Goal: Information Seeking & Learning: Learn about a topic

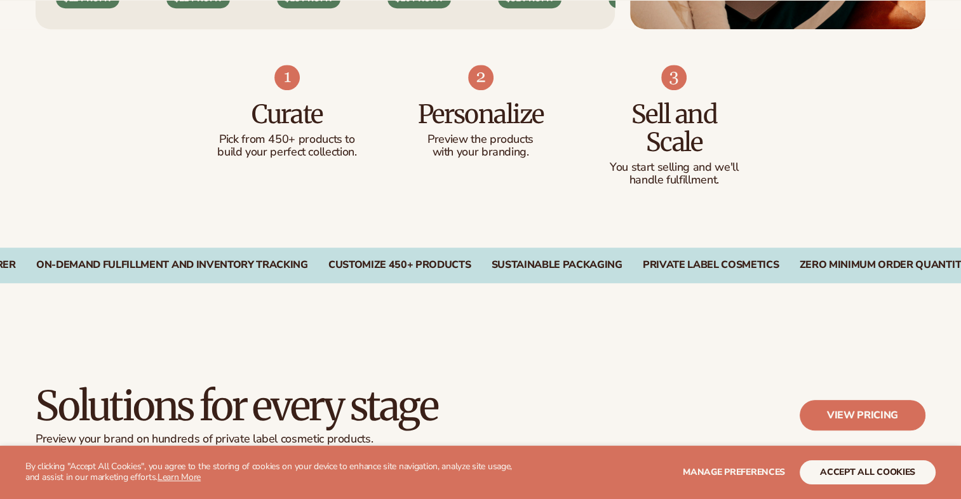
scroll to position [789, 0]
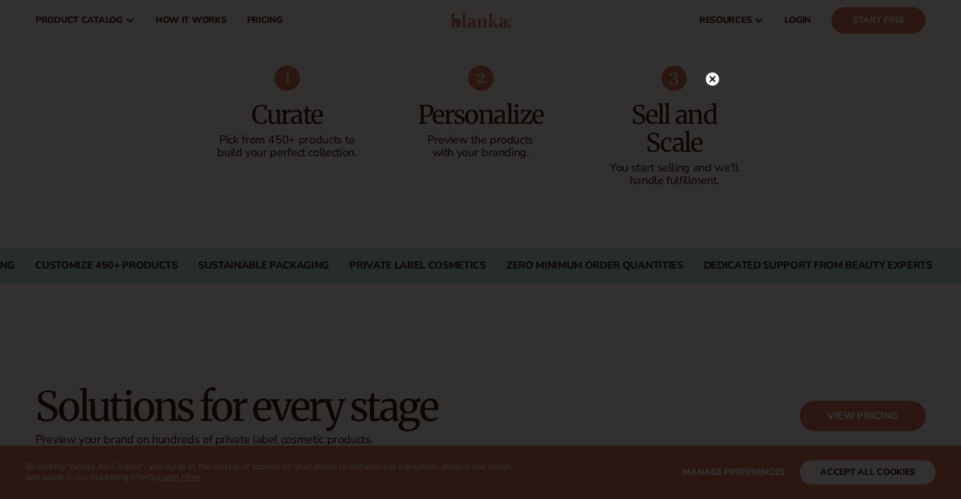
click at [710, 79] on circle at bounding box center [712, 78] width 13 height 13
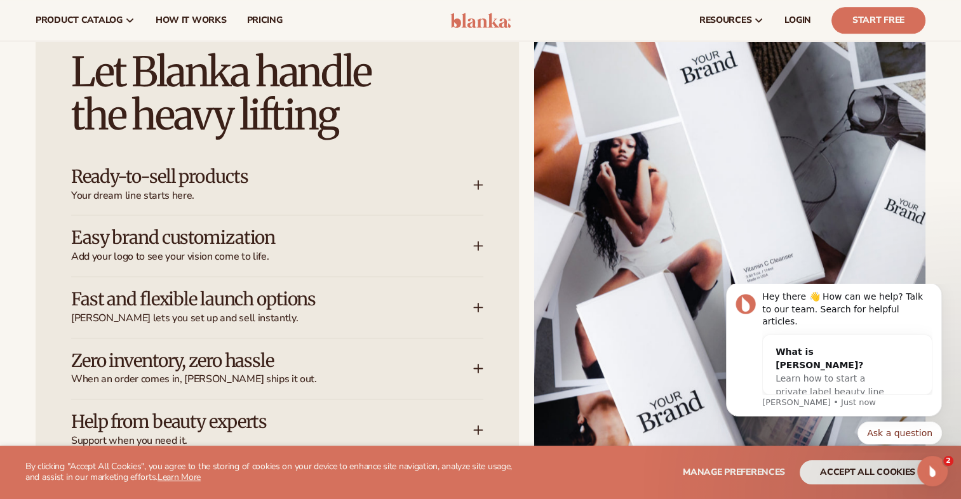
scroll to position [1600, 0]
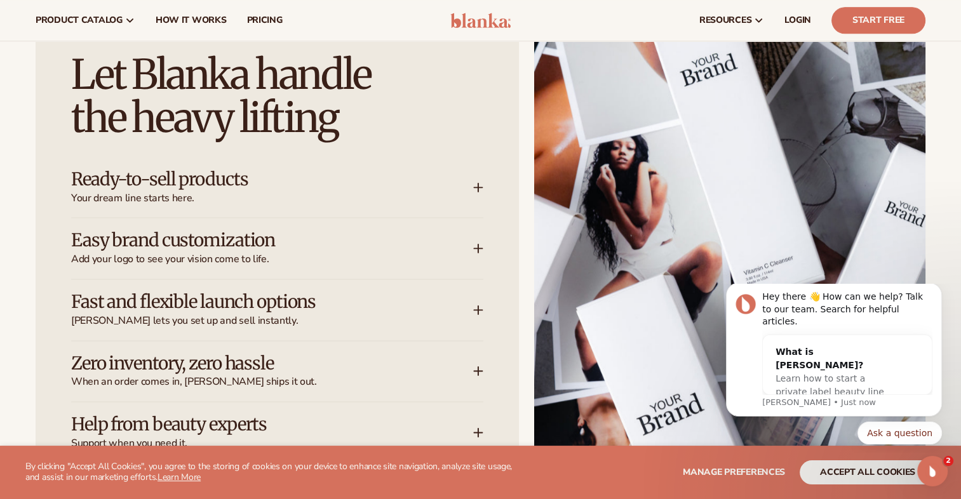
click at [357, 233] on h3 "Easy brand customization" at bounding box center [253, 241] width 364 height 20
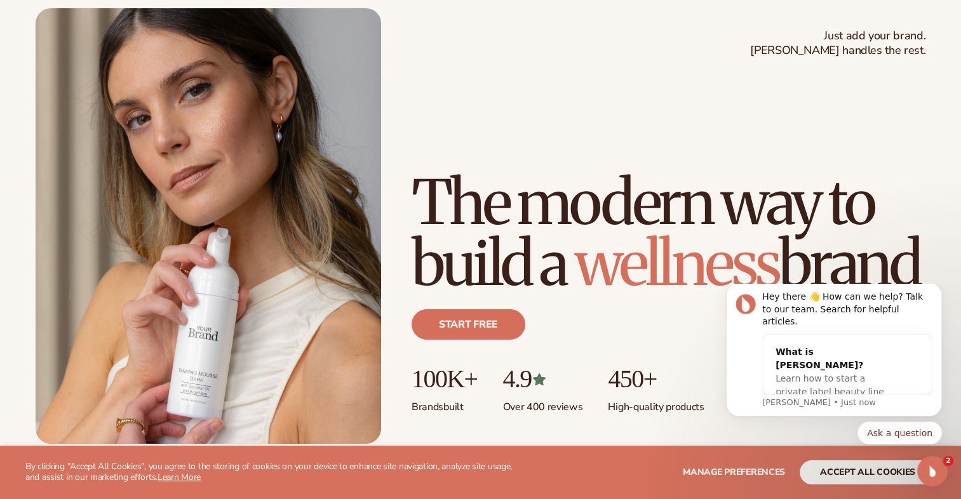
scroll to position [0, 0]
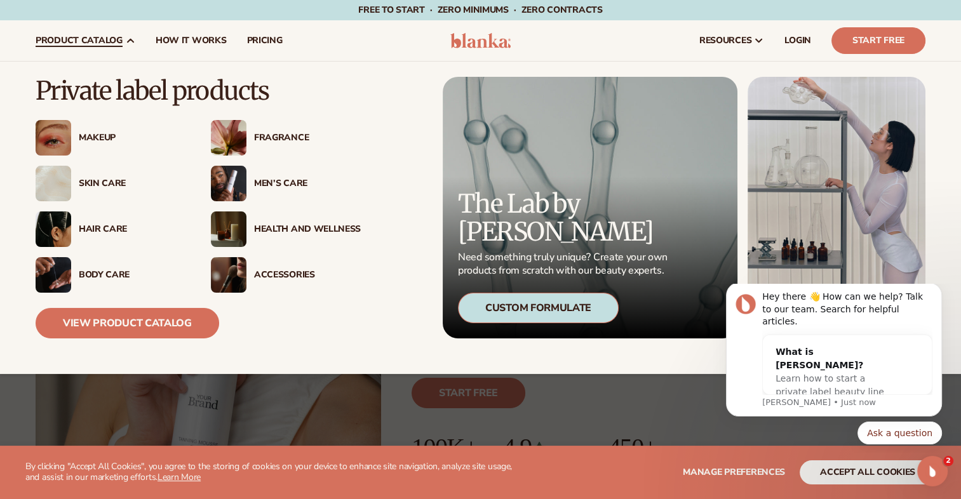
click at [268, 136] on div "Fragrance" at bounding box center [307, 138] width 107 height 11
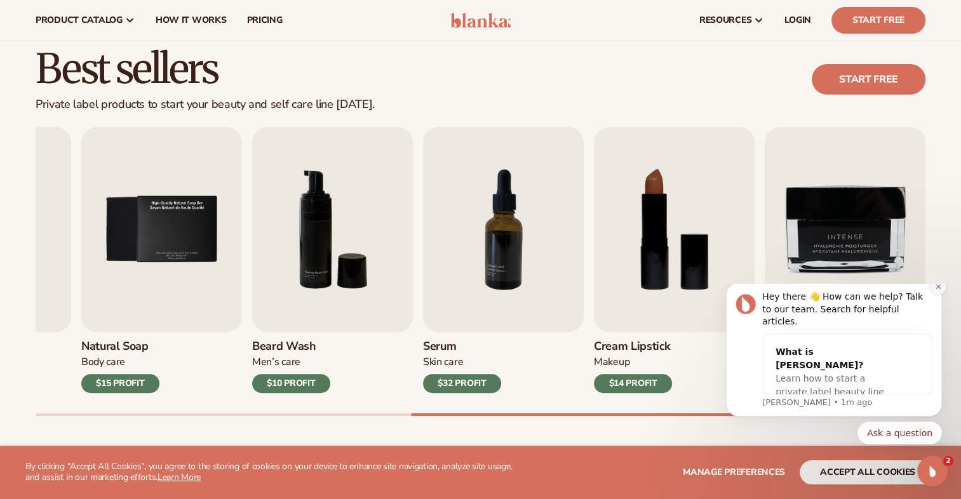
click at [939, 288] on icon "Dismiss notification" at bounding box center [938, 286] width 4 height 4
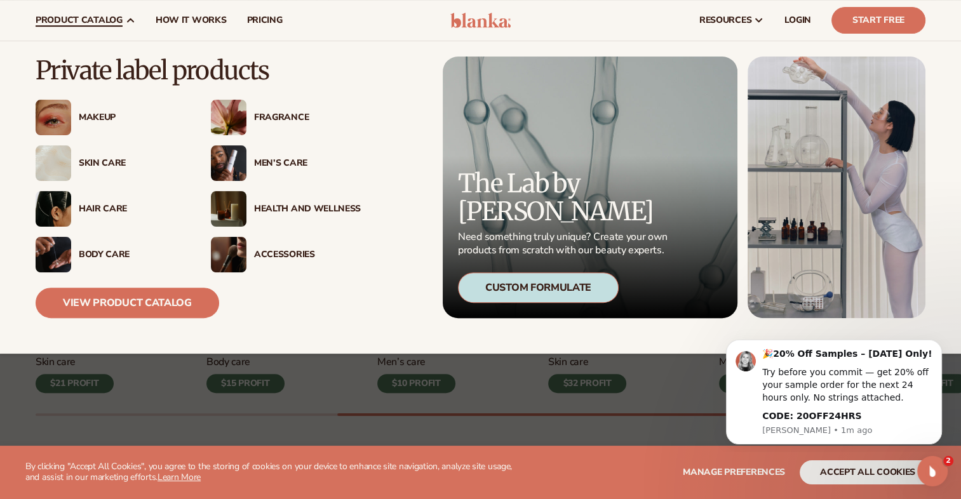
click at [91, 119] on div "Makeup" at bounding box center [132, 117] width 107 height 11
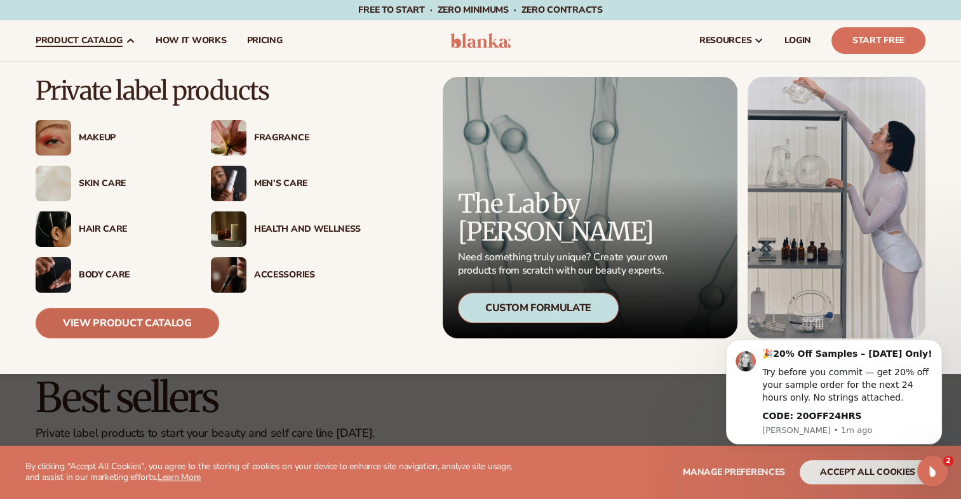
click at [173, 319] on link "View Product Catalog" at bounding box center [128, 323] width 184 height 31
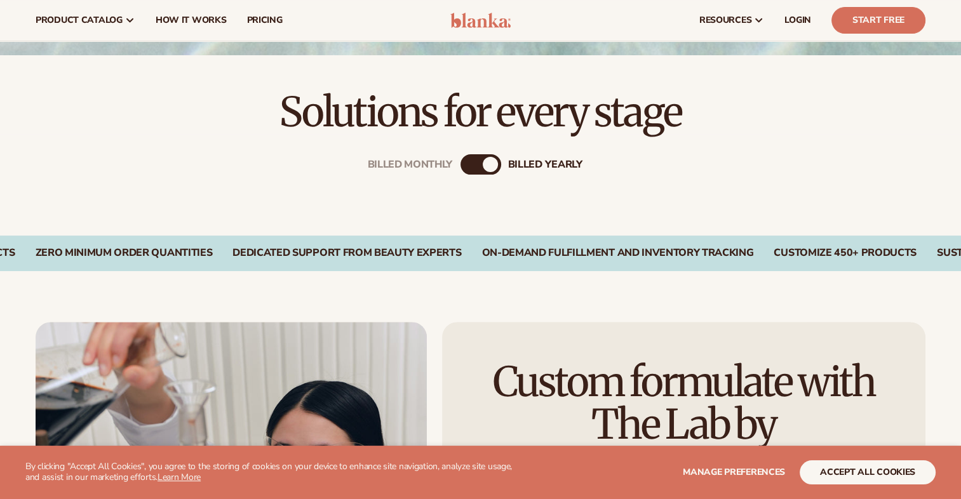
scroll to position [352, 0]
click at [482, 172] on div "Billed Monthly billed Yearly" at bounding box center [481, 165] width 41 height 20
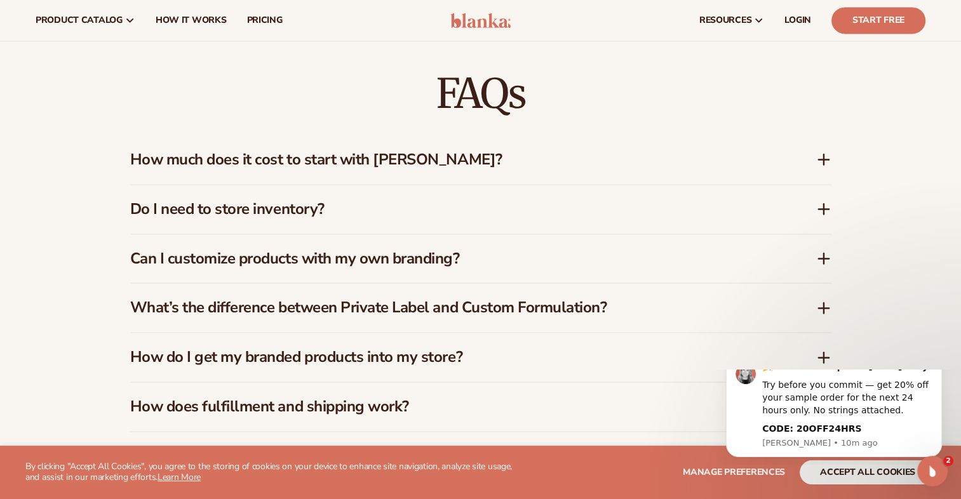
scroll to position [0, 0]
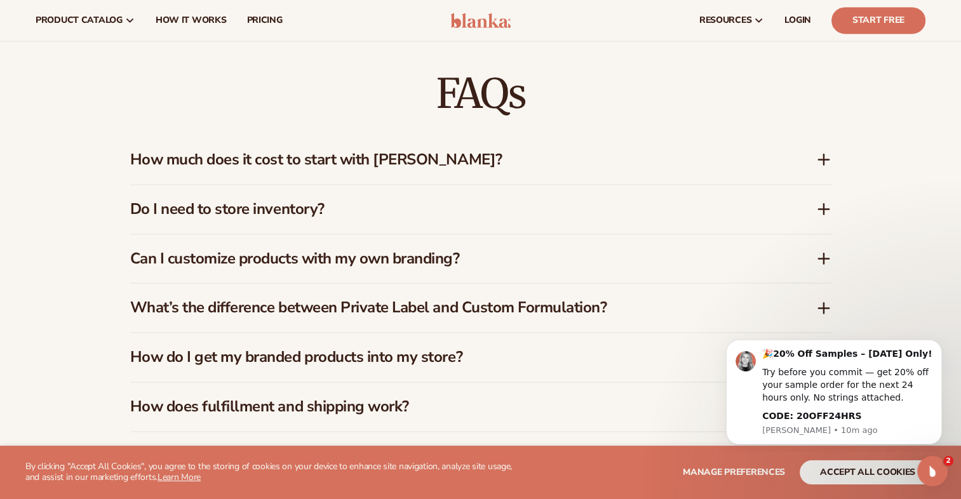
click at [517, 214] on h3 "Do I need to store inventory?" at bounding box center [454, 209] width 648 height 18
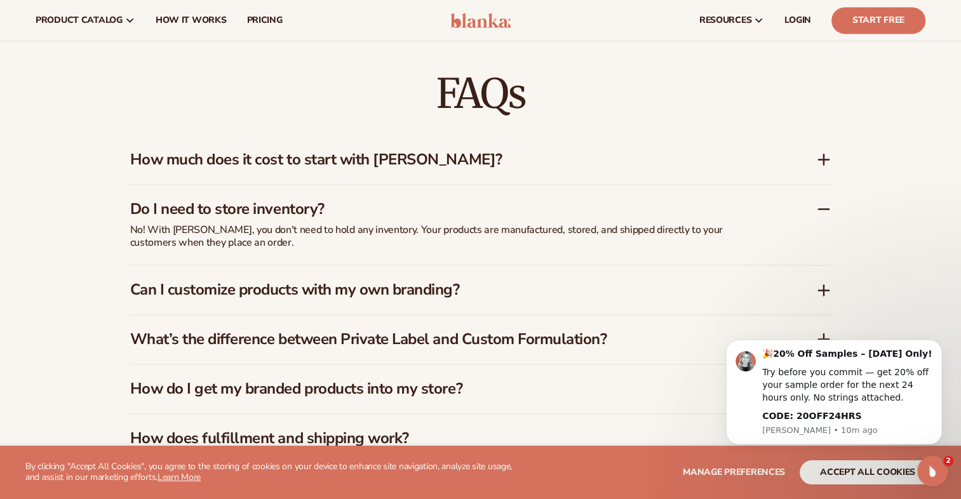
click at [427, 168] on h3 "How much does it cost to start with [PERSON_NAME]?" at bounding box center [454, 160] width 648 height 18
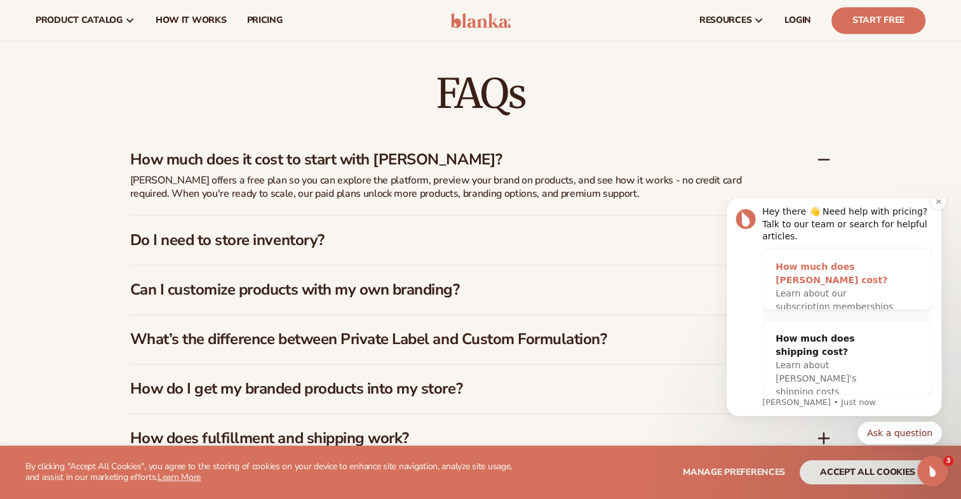
click at [813, 266] on div "How much does [PERSON_NAME] cost?" at bounding box center [835, 274] width 118 height 27
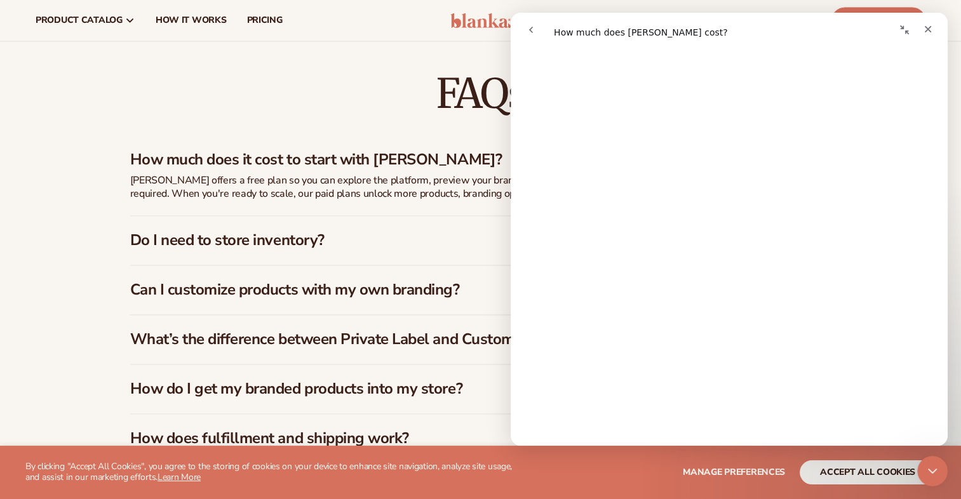
scroll to position [609, 0]
